Goal: Subscribe to service/newsletter

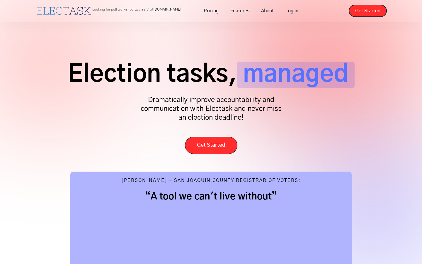
scroll to position [1933, 0]
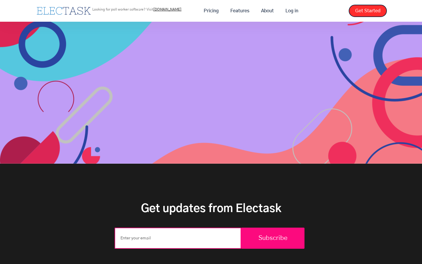
click at [178, 227] on input "Email Form" at bounding box center [178, 237] width 127 height 21
type input "[EMAIL_ADDRESS][DOMAIN_NAME]"
click at [178, 227] on input "Email Form" at bounding box center [178, 237] width 127 height 21
type input "[EMAIL_ADDRESS][DOMAIN_NAME]"
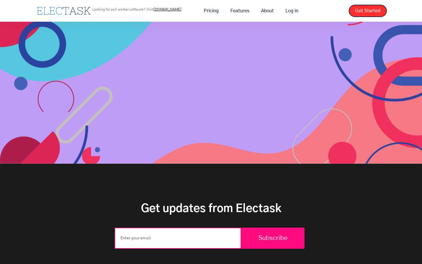
click at [178, 227] on input "Email Form" at bounding box center [178, 237] width 127 height 21
type input "[EMAIL_ADDRESS][DOMAIN_NAME]"
click at [178, 227] on input "Email Form" at bounding box center [178, 237] width 127 height 21
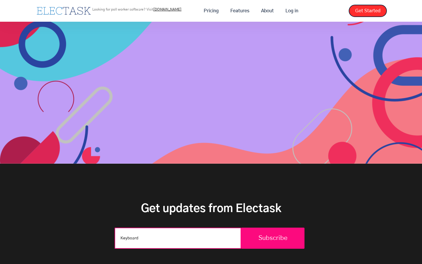
type input "Keyboard"
click at [178, 227] on input "Email Form" at bounding box center [178, 237] width 127 height 21
type input "[EMAIL_ADDRESS][DOMAIN_NAME]"
click at [241, 227] on input "Subscribe" at bounding box center [272, 237] width 63 height 21
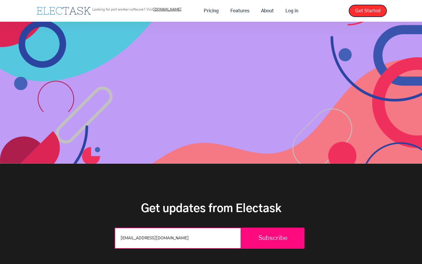
type input "Please wait..."
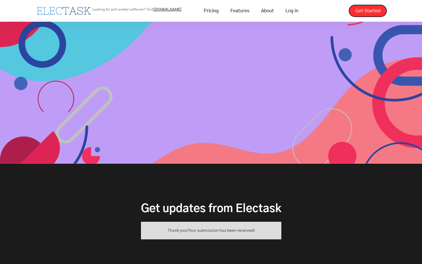
scroll to position [1924, 0]
